Goal: Find specific page/section: Find specific page/section

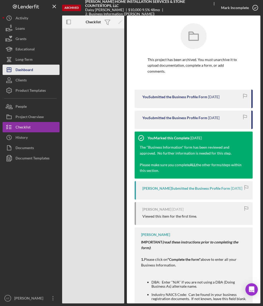
click at [37, 71] on button "Icon/Dashboard Dashboard" at bounding box center [31, 70] width 57 height 10
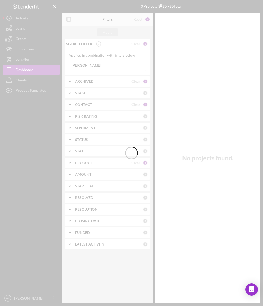
click at [90, 68] on div at bounding box center [131, 153] width 263 height 306
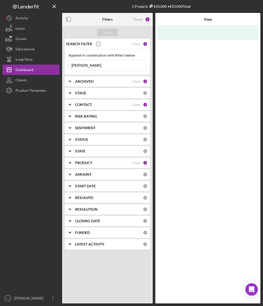
drag, startPoint x: 90, startPoint y: 68, endPoint x: 96, endPoint y: 67, distance: 5.5
click at [96, 67] on input "[PERSON_NAME]" at bounding box center [107, 65] width 77 height 10
drag, startPoint x: 95, startPoint y: 67, endPoint x: 79, endPoint y: 68, distance: 16.9
click at [79, 68] on input "[PERSON_NAME]" at bounding box center [107, 65] width 77 height 10
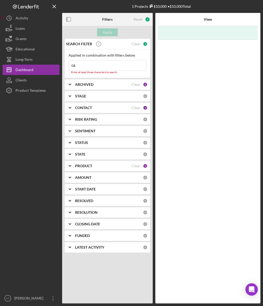
type input "c"
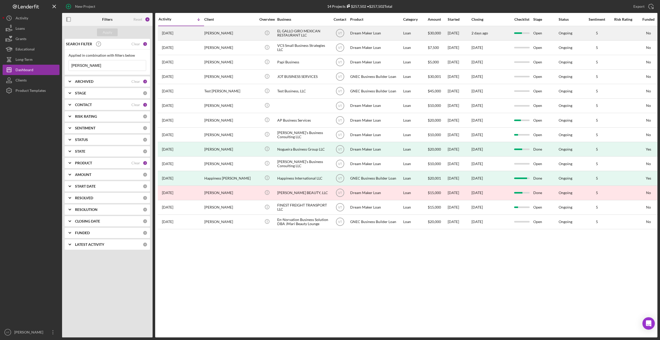
type input "[PERSON_NAME]"
click at [245, 32] on div "[PERSON_NAME]" at bounding box center [230, 33] width 52 height 14
